Goal: Information Seeking & Learning: Learn about a topic

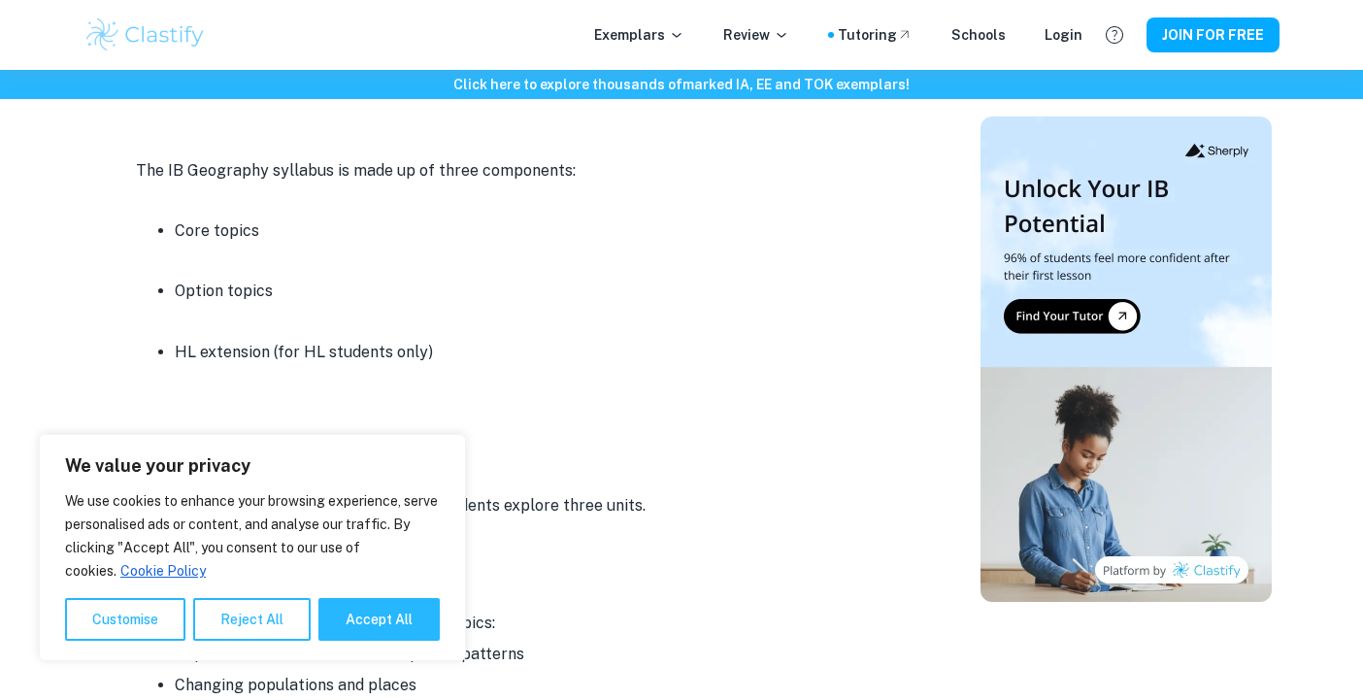
scroll to position [918, 0]
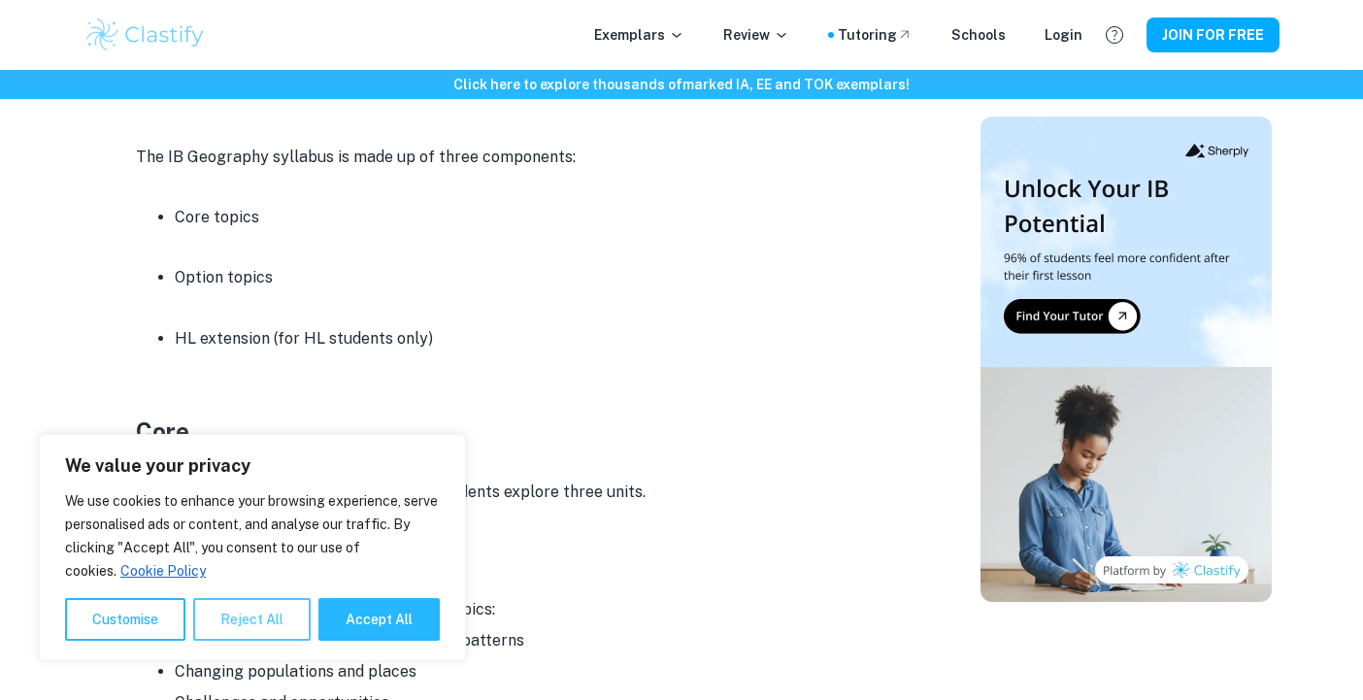
click at [220, 620] on button "Reject All" at bounding box center [251, 619] width 117 height 43
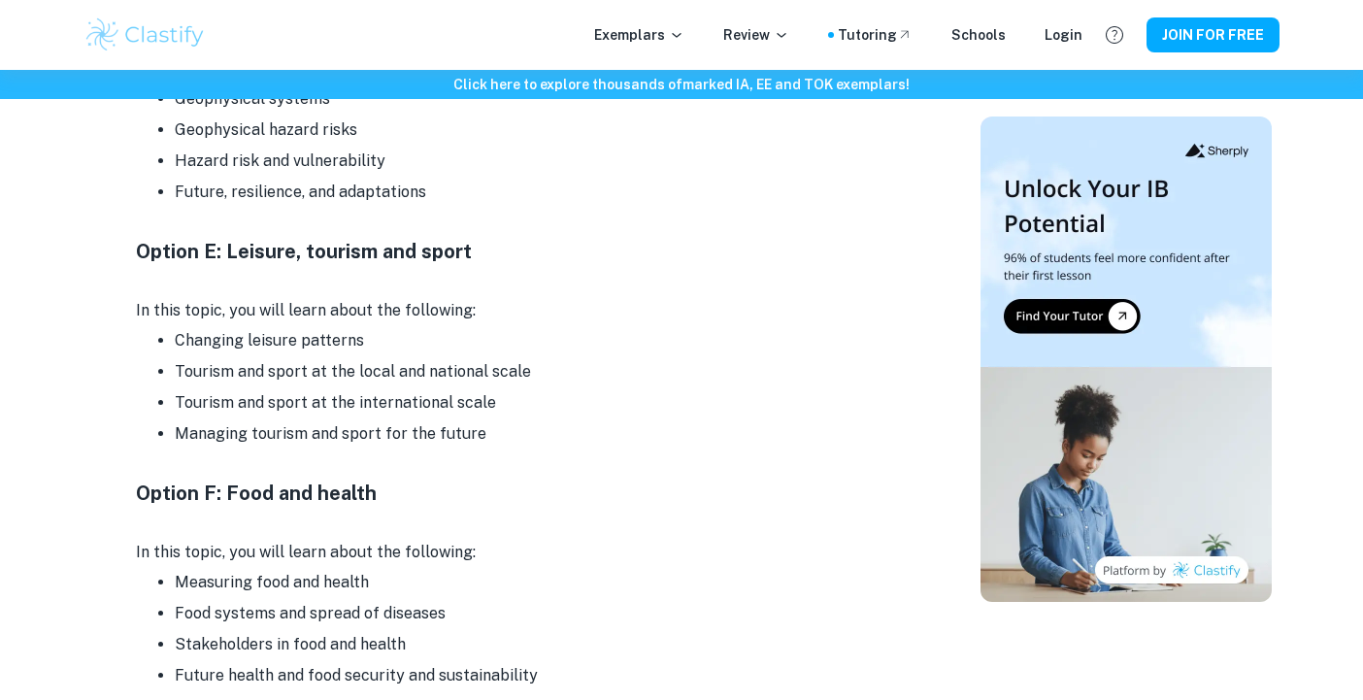
scroll to position [3024, 0]
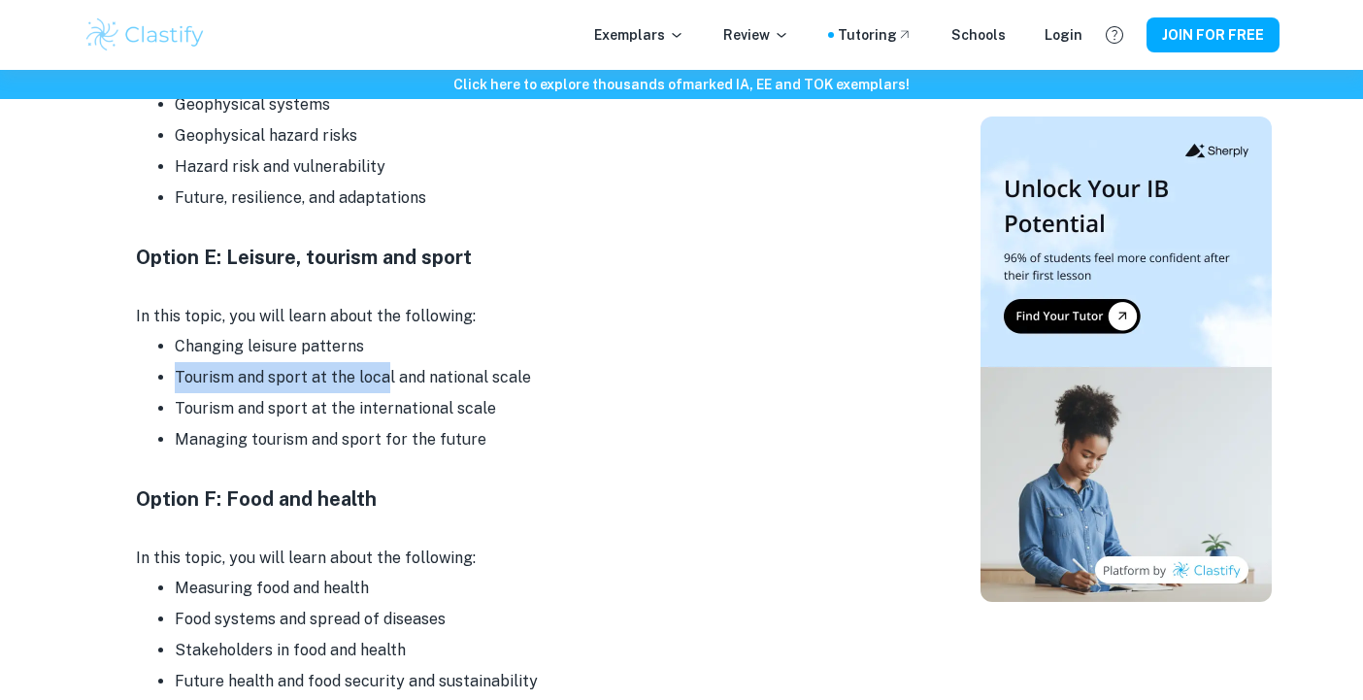
drag, startPoint x: 175, startPoint y: 374, endPoint x: 383, endPoint y: 386, distance: 208.2
click at [383, 386] on li "Tourism and sport at the local and national scale" at bounding box center [544, 377] width 738 height 31
click at [384, 386] on li "Tourism and sport at the local and national scale" at bounding box center [544, 377] width 738 height 31
drag, startPoint x: 535, startPoint y: 376, endPoint x: 172, endPoint y: 366, distance: 363.3
click at [172, 366] on ul "Changing leisure patterns Tourism and sport at the local and national scale Tou…" at bounding box center [524, 393] width 777 height 124
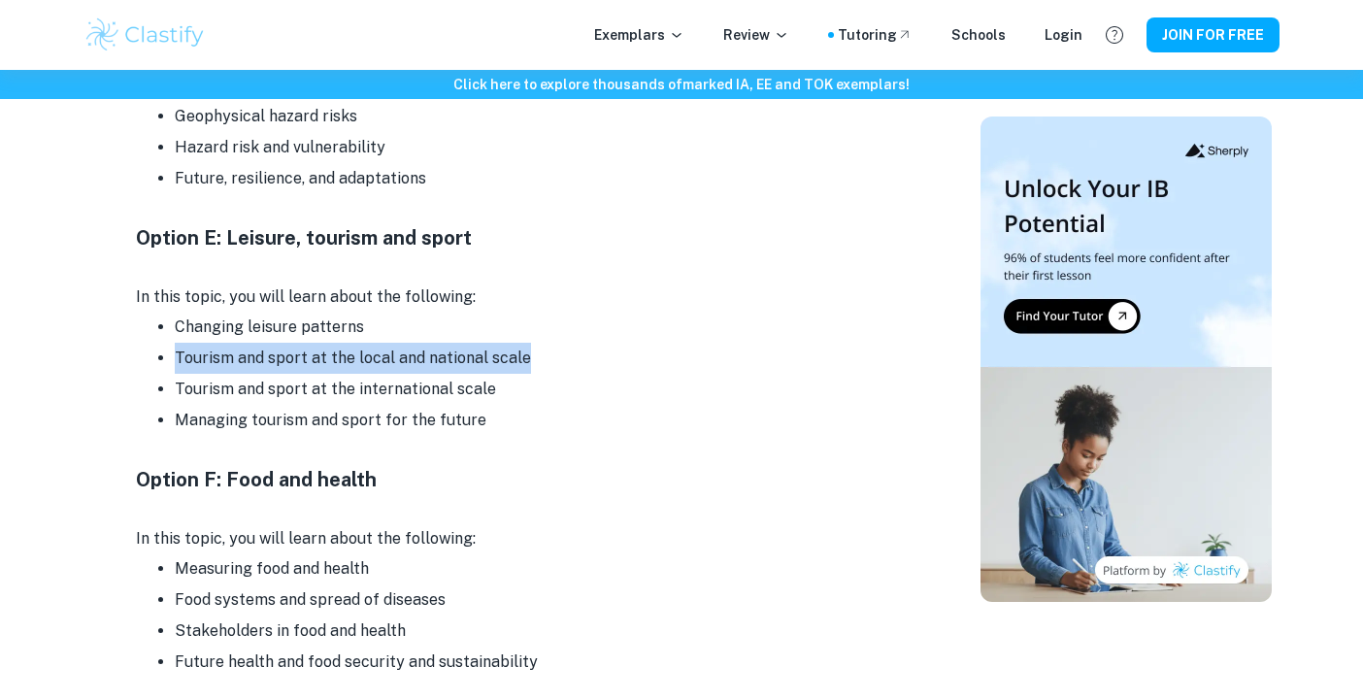
scroll to position [3045, 0]
copy li "Tourism and sport at the local and national scale"
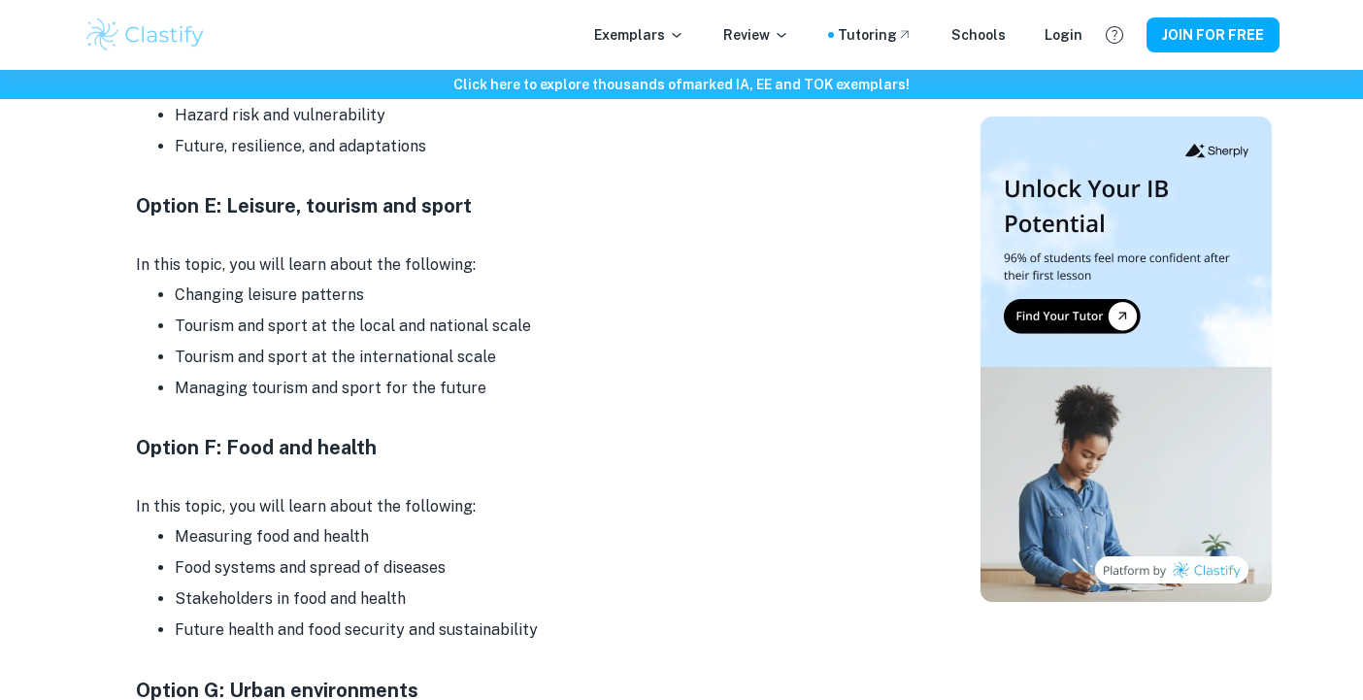
scroll to position [3081, 0]
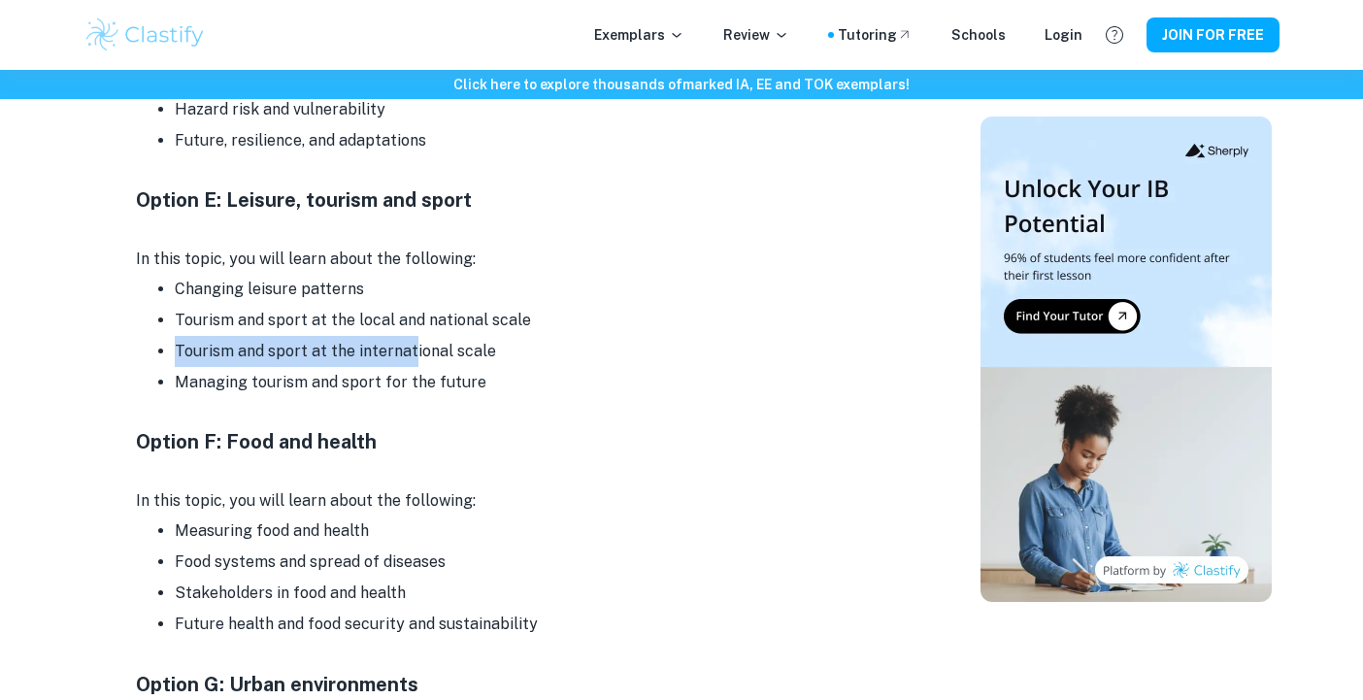
drag, startPoint x: 175, startPoint y: 352, endPoint x: 408, endPoint y: 357, distance: 233.1
click at [408, 357] on li "Tourism and sport at the international scale" at bounding box center [544, 351] width 738 height 31
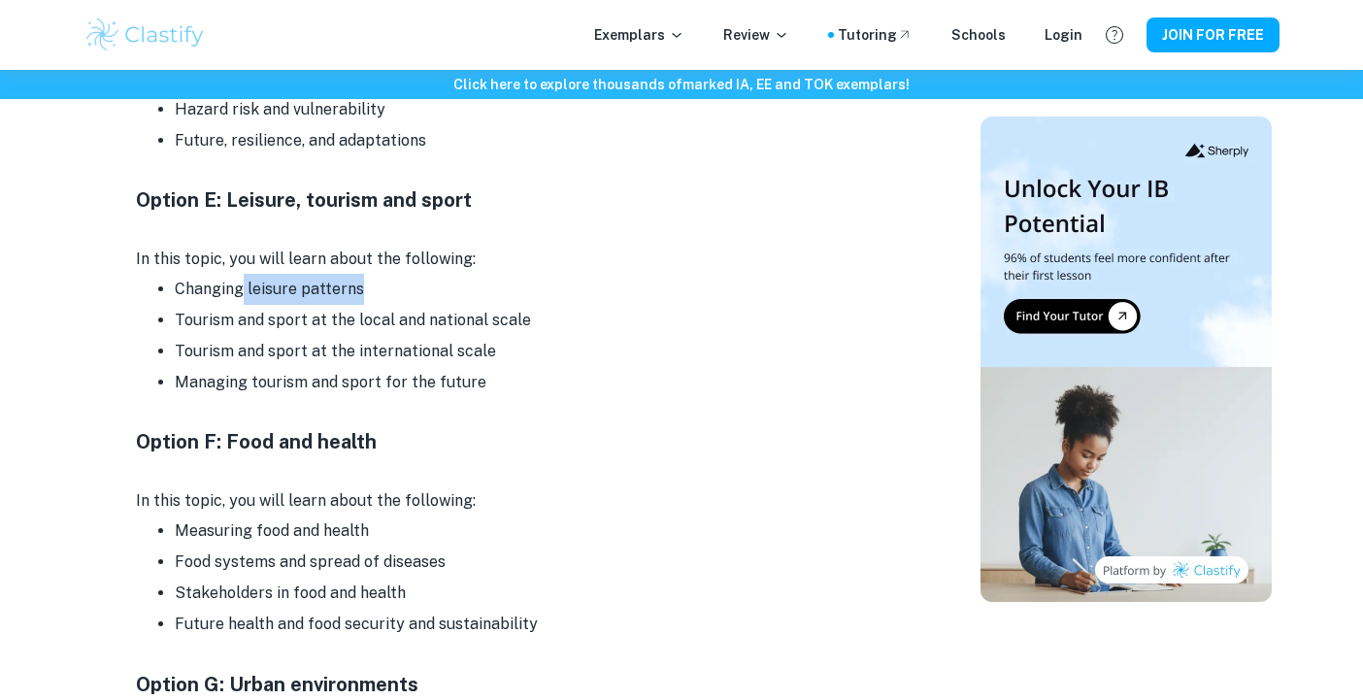
drag, startPoint x: 358, startPoint y: 289, endPoint x: 243, endPoint y: 289, distance: 115.6
click at [243, 289] on li "Changing leisure patterns" at bounding box center [544, 289] width 738 height 31
